Goal: Task Accomplishment & Management: Use online tool/utility

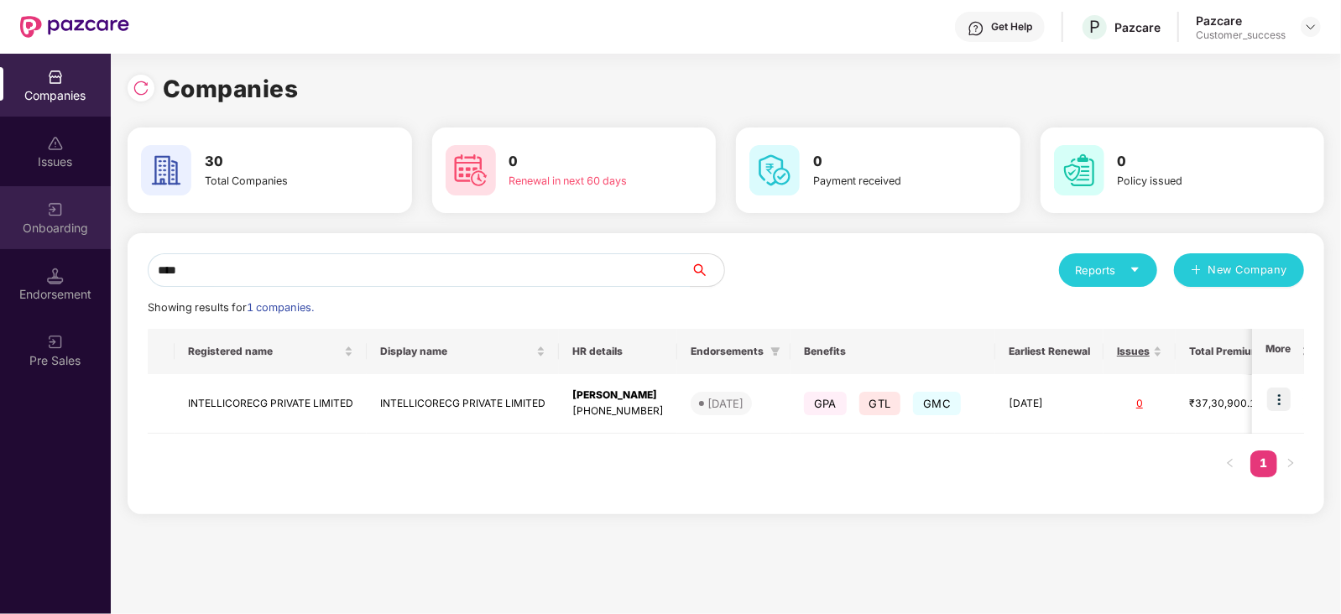
click at [67, 231] on div "Onboarding" at bounding box center [55, 228] width 111 height 17
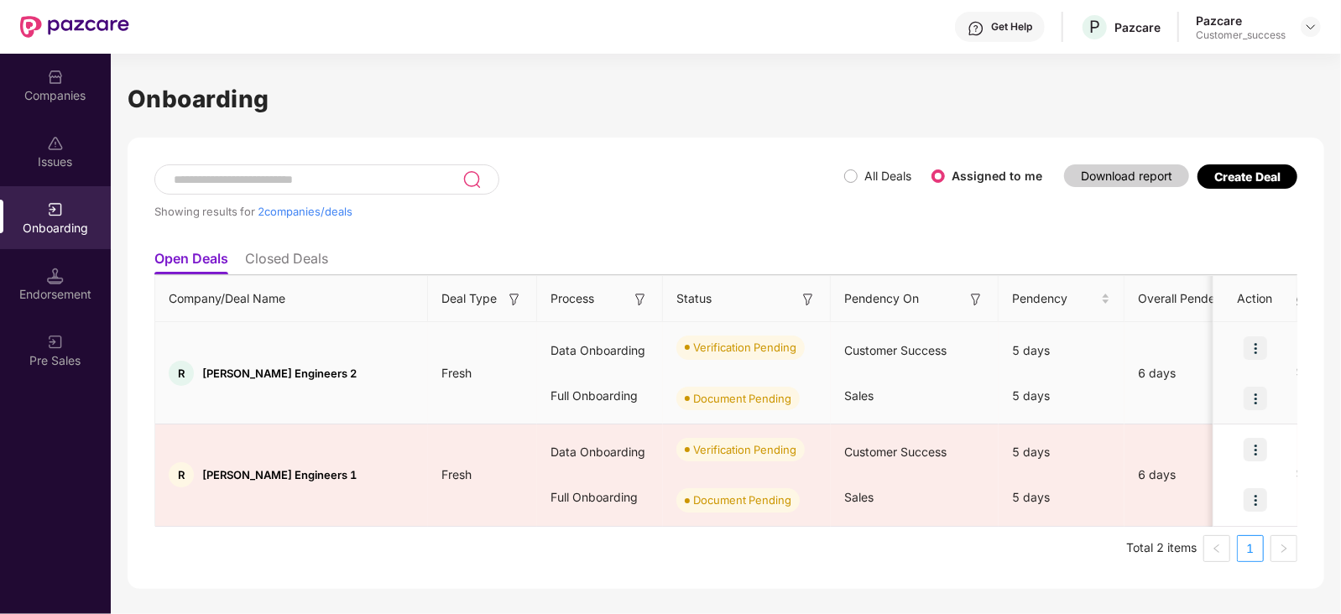
click at [1250, 338] on img at bounding box center [1254, 347] width 23 height 23
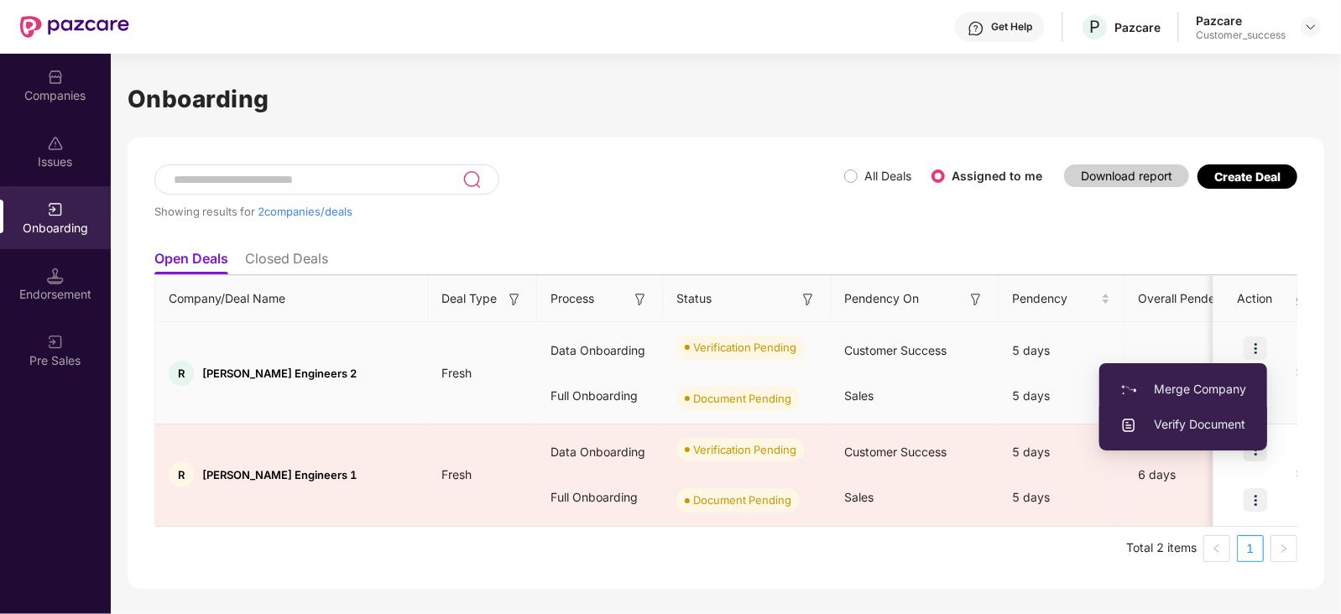
click at [1195, 424] on span "Verify Document" at bounding box center [1183, 424] width 126 height 18
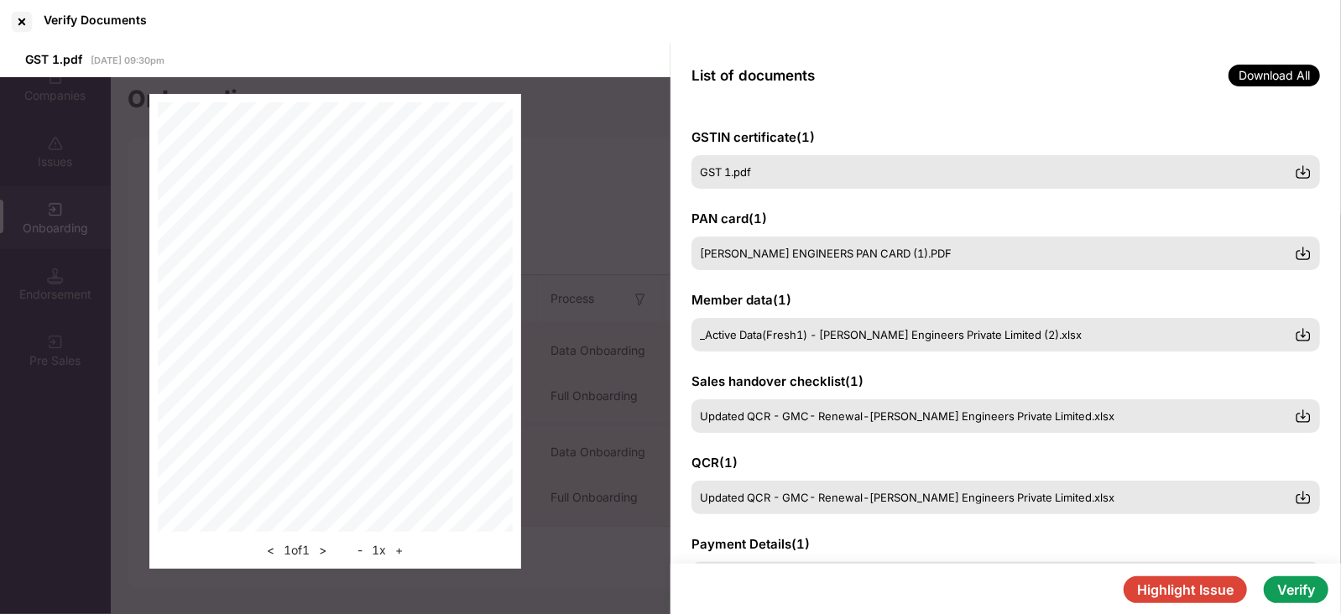
click at [1294, 589] on button "Verify" at bounding box center [1295, 589] width 65 height 27
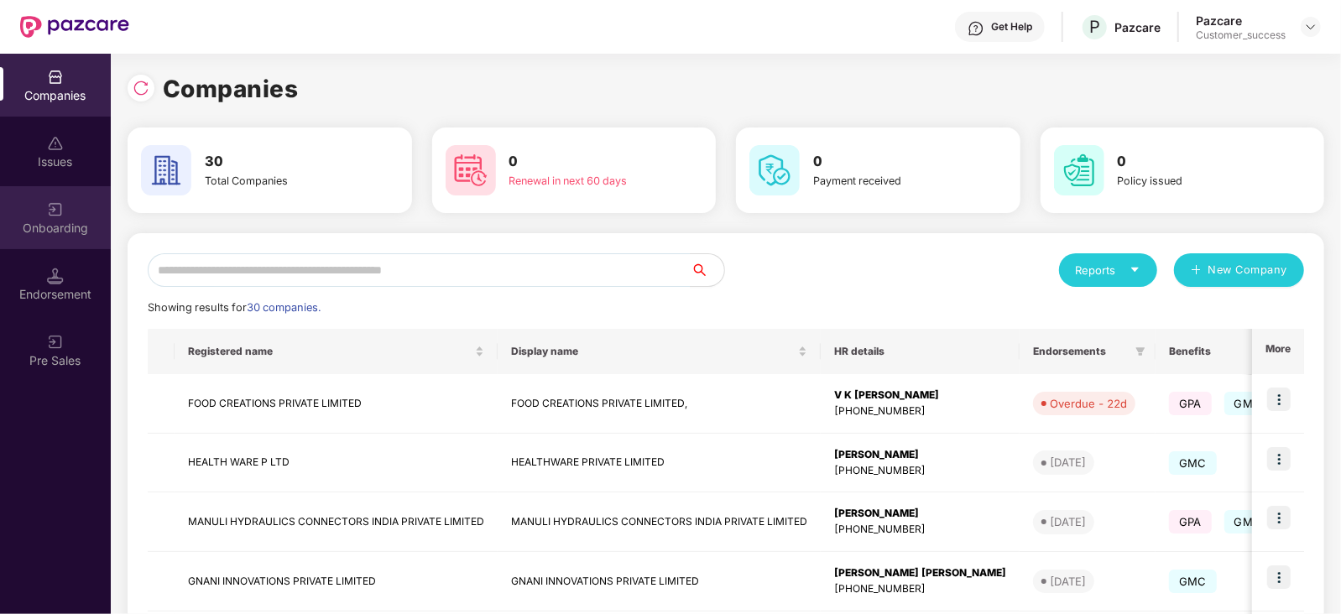
click at [66, 218] on div "Onboarding" at bounding box center [55, 217] width 111 height 63
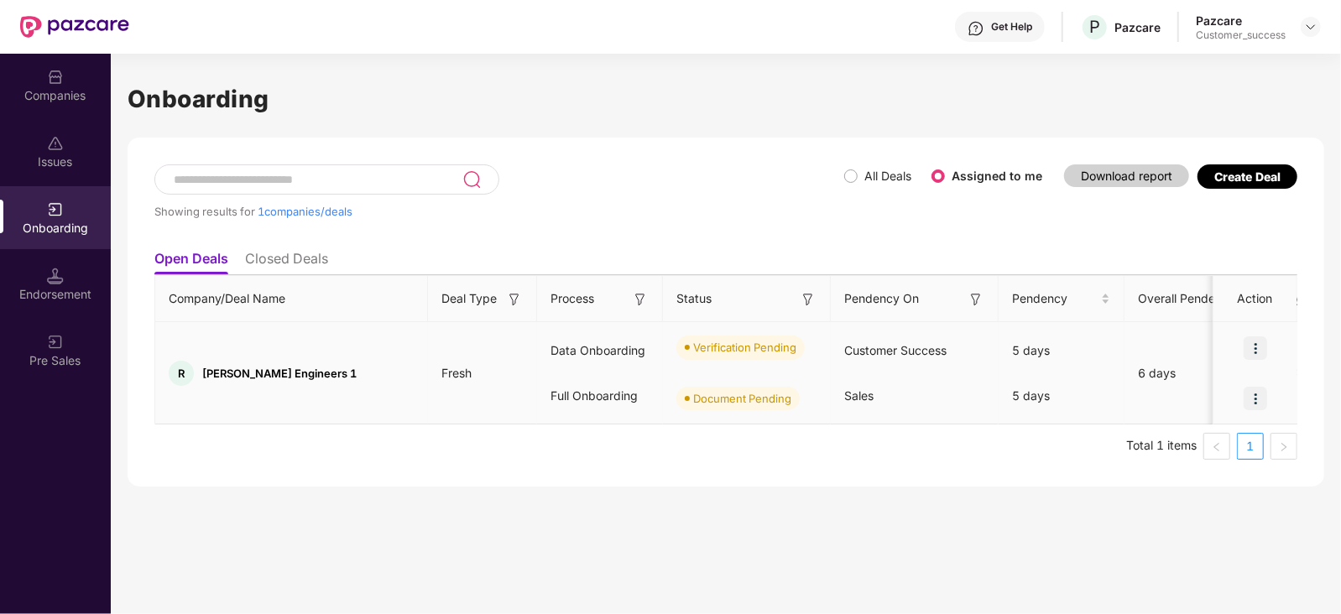
click at [1257, 346] on img at bounding box center [1254, 347] width 23 height 23
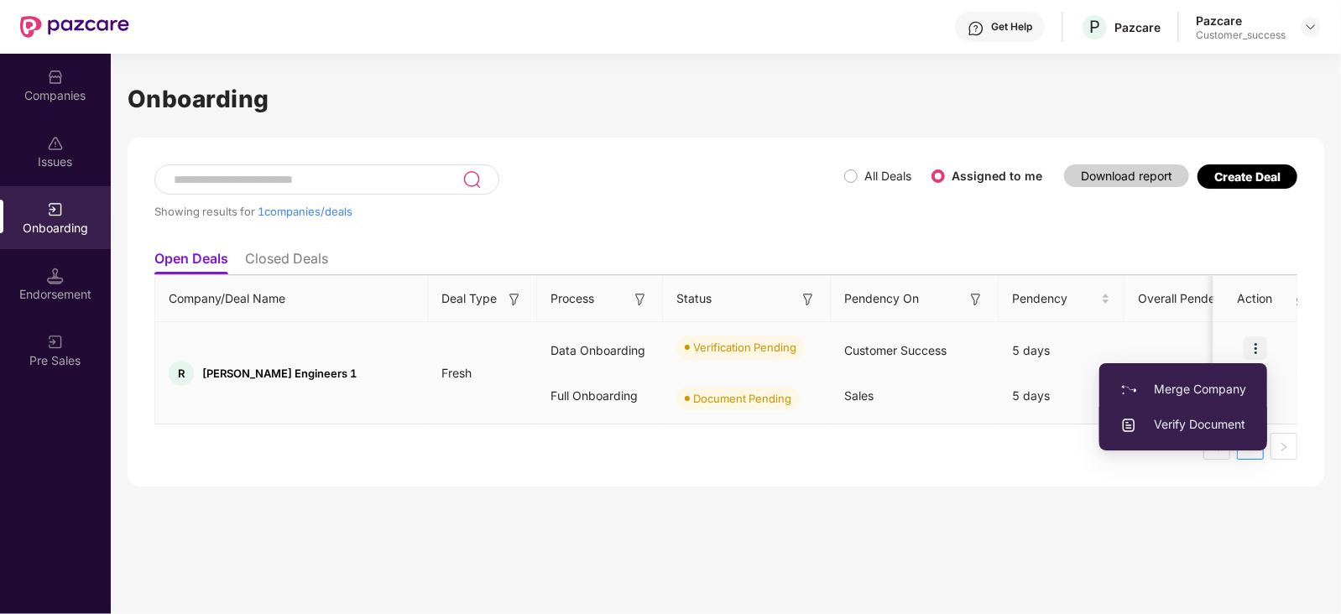
click at [1195, 423] on span "Verify Document" at bounding box center [1183, 424] width 126 height 18
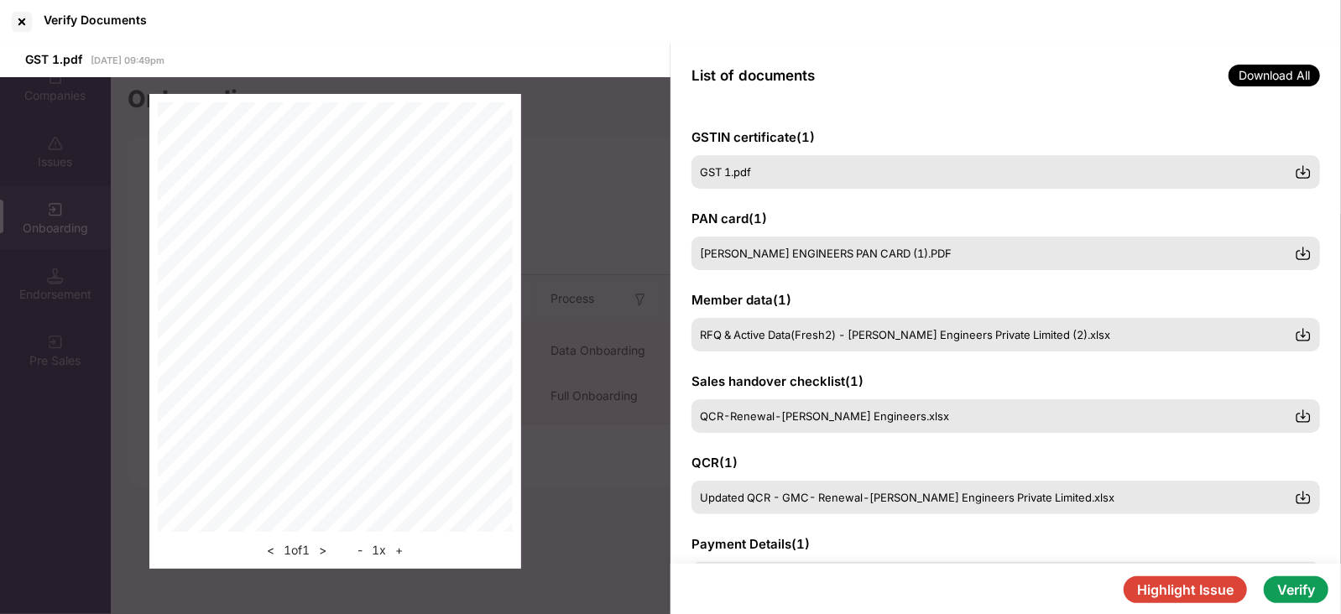
click at [1289, 589] on button "Verify" at bounding box center [1295, 589] width 65 height 27
